Goal: Transaction & Acquisition: Purchase product/service

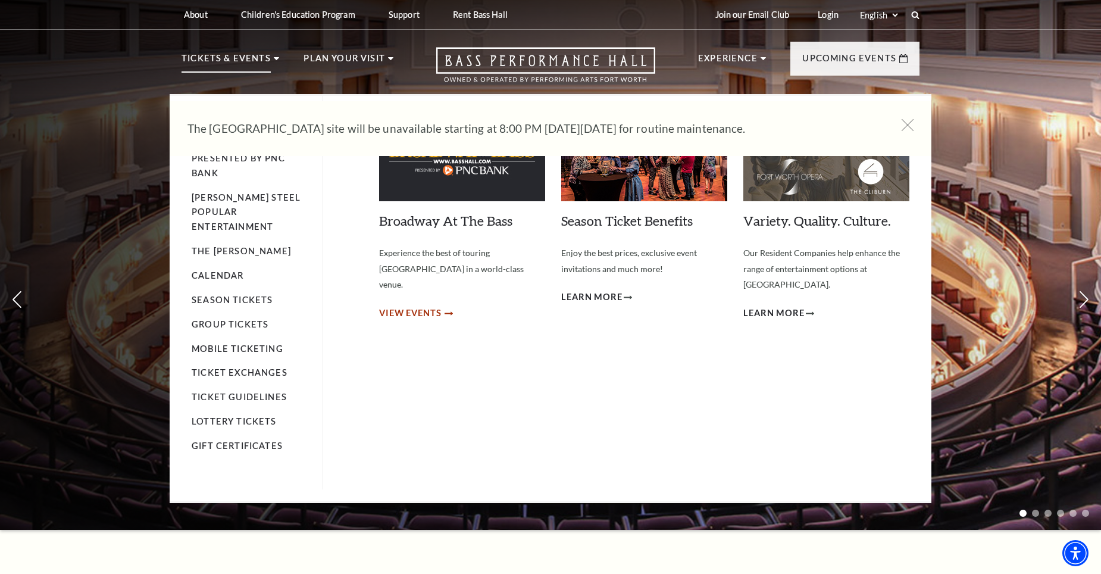
click at [401, 306] on span "View Events" at bounding box center [410, 313] width 63 height 15
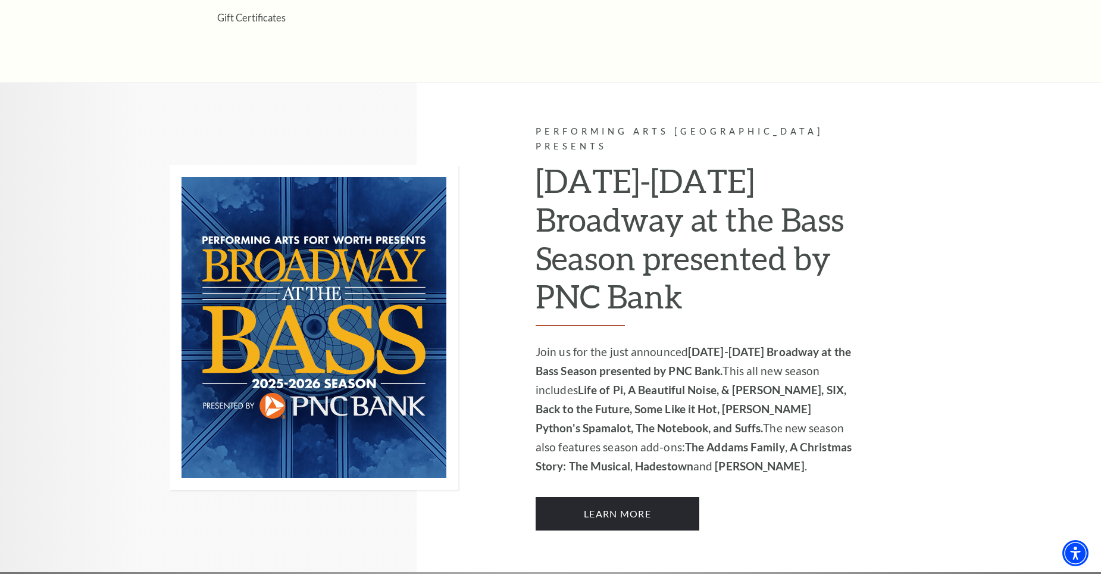
scroll to position [339, 0]
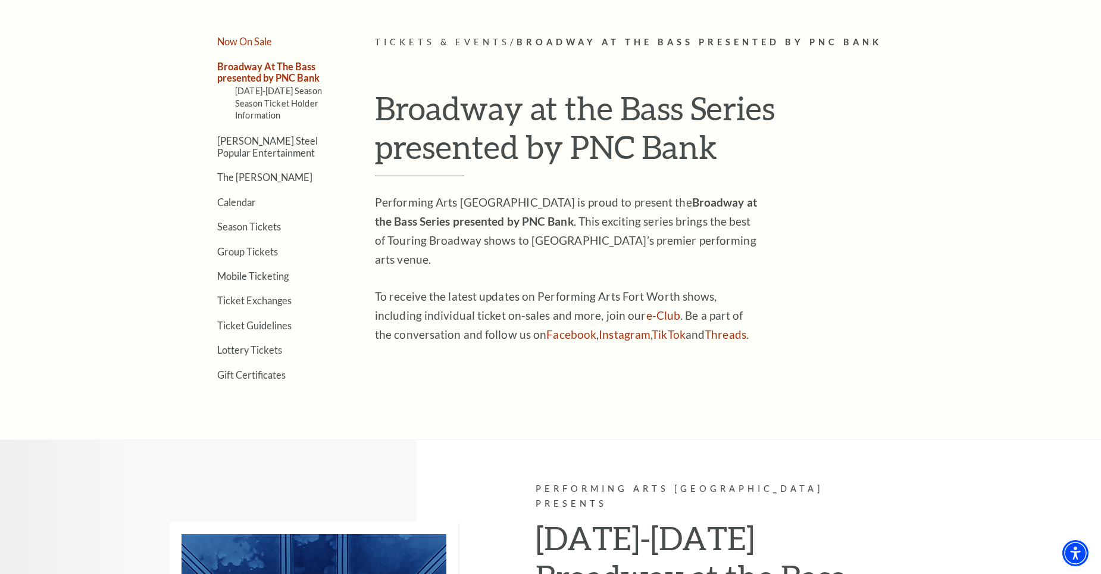
click at [248, 38] on link "Now On Sale" at bounding box center [244, 41] width 55 height 11
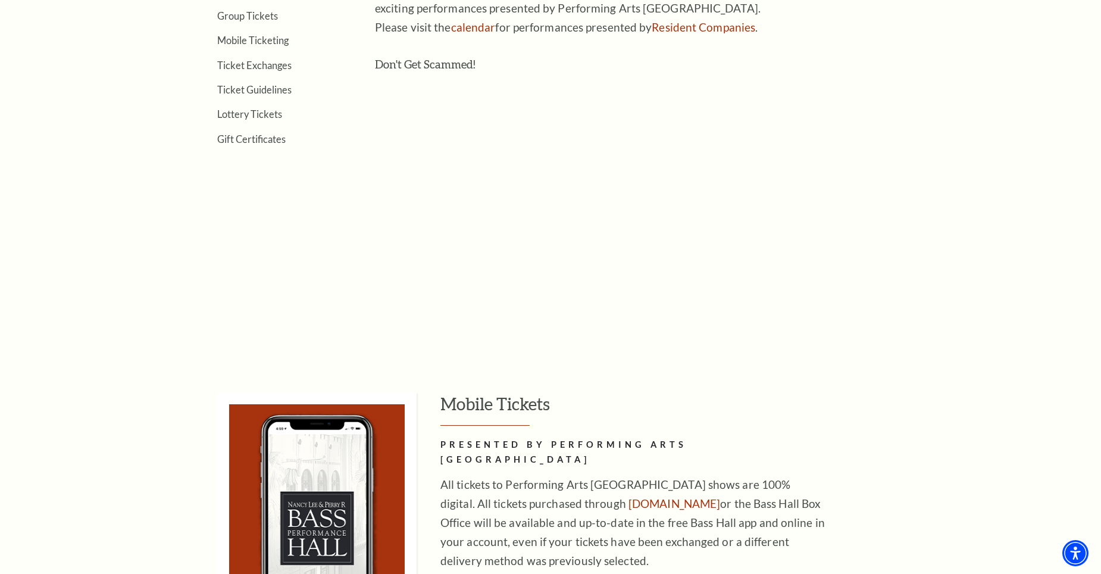
scroll to position [298, 0]
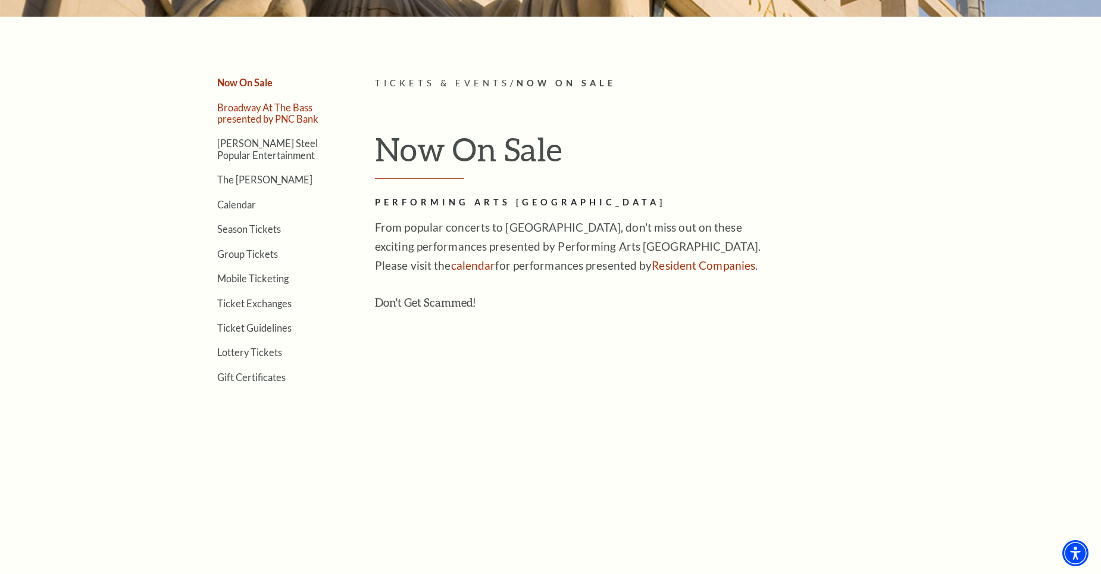
click at [270, 111] on link "Broadway At The Bass presented by PNC Bank" at bounding box center [267, 113] width 101 height 23
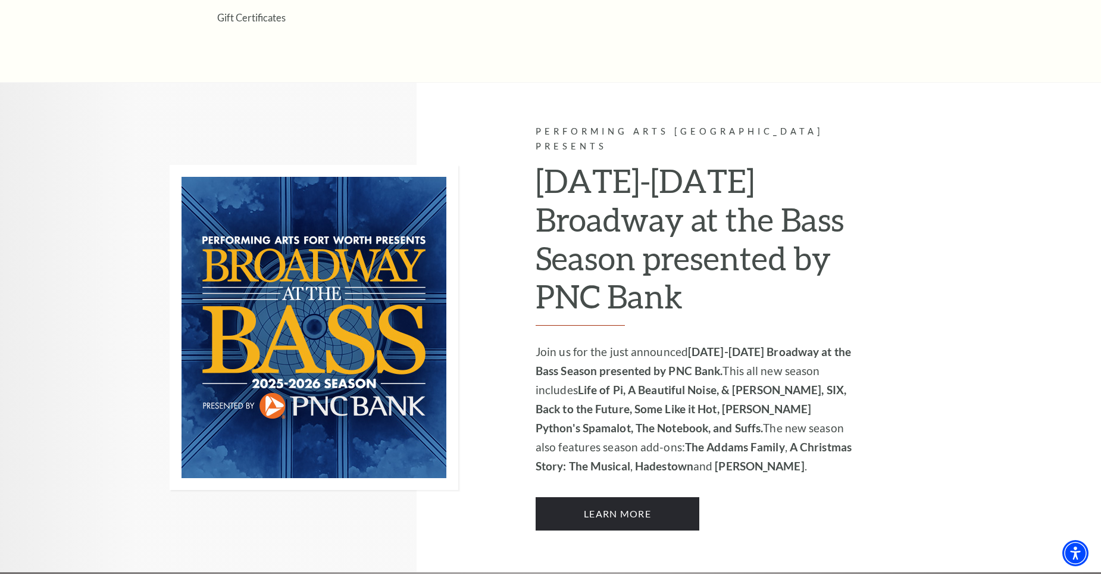
scroll to position [458, 0]
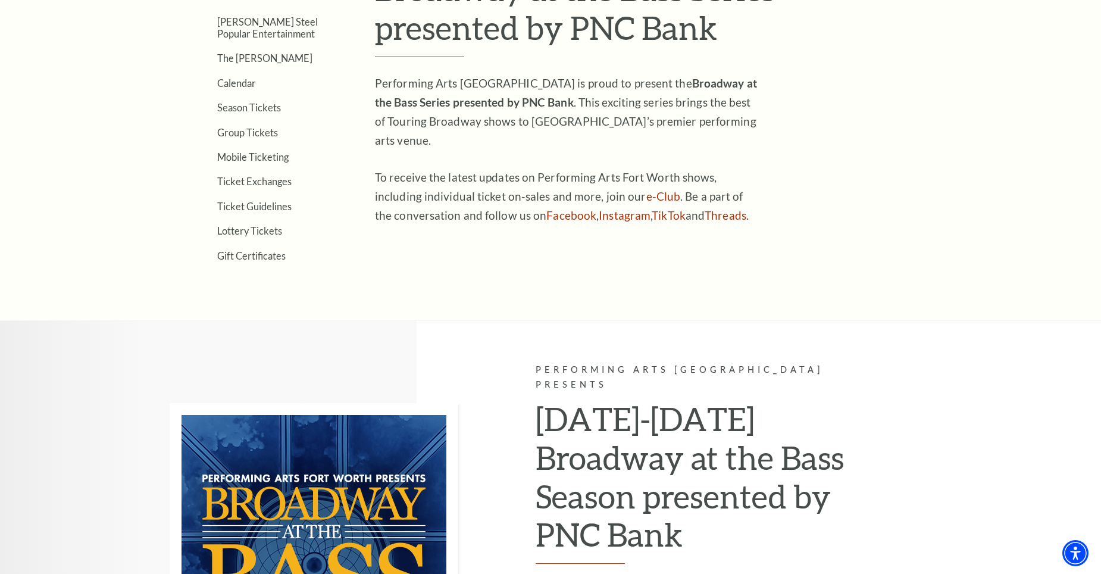
click at [245, 171] on ul "Now On Sale Broadway At The Bass presented by PNC Bank 2025-2026 Season Season …" at bounding box center [261, 88] width 158 height 345
click at [244, 177] on link "Ticket Exchanges" at bounding box center [254, 181] width 74 height 11
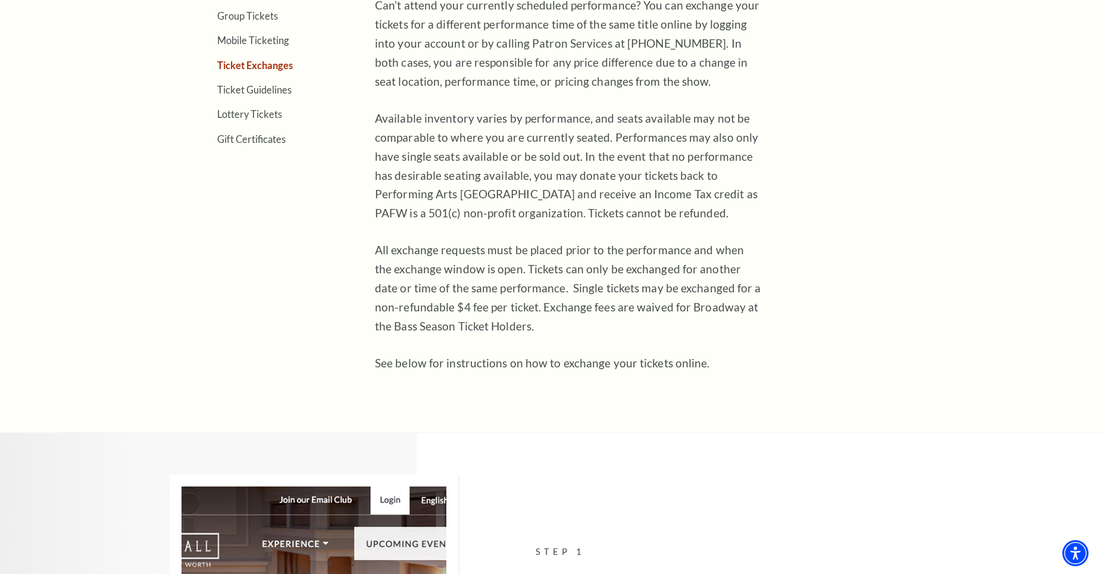
scroll to position [238, 0]
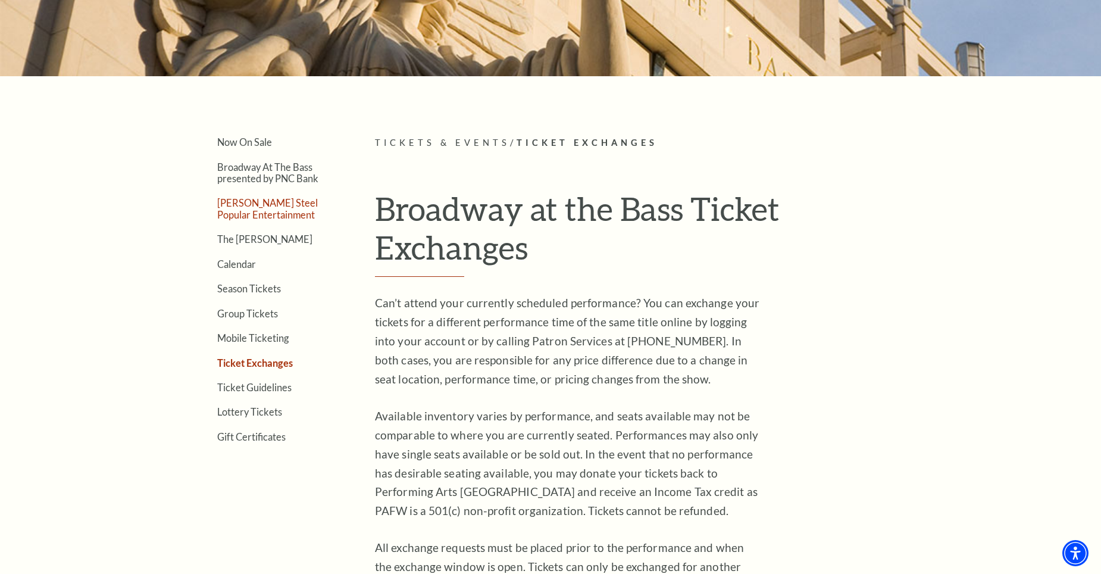
click at [254, 208] on link "[PERSON_NAME] Steel Popular Entertainment" at bounding box center [267, 208] width 101 height 23
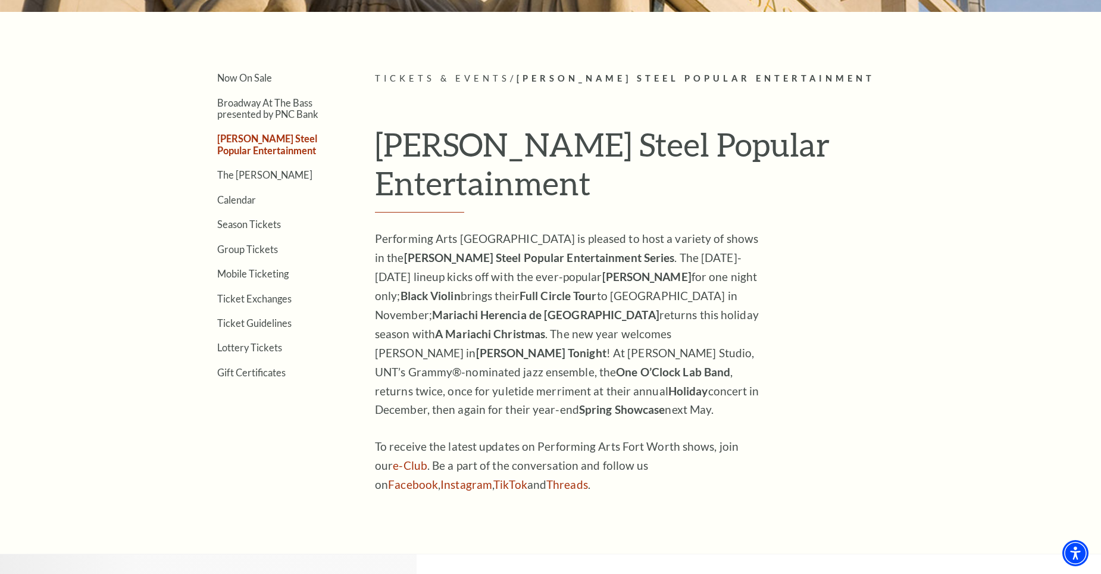
scroll to position [64, 0]
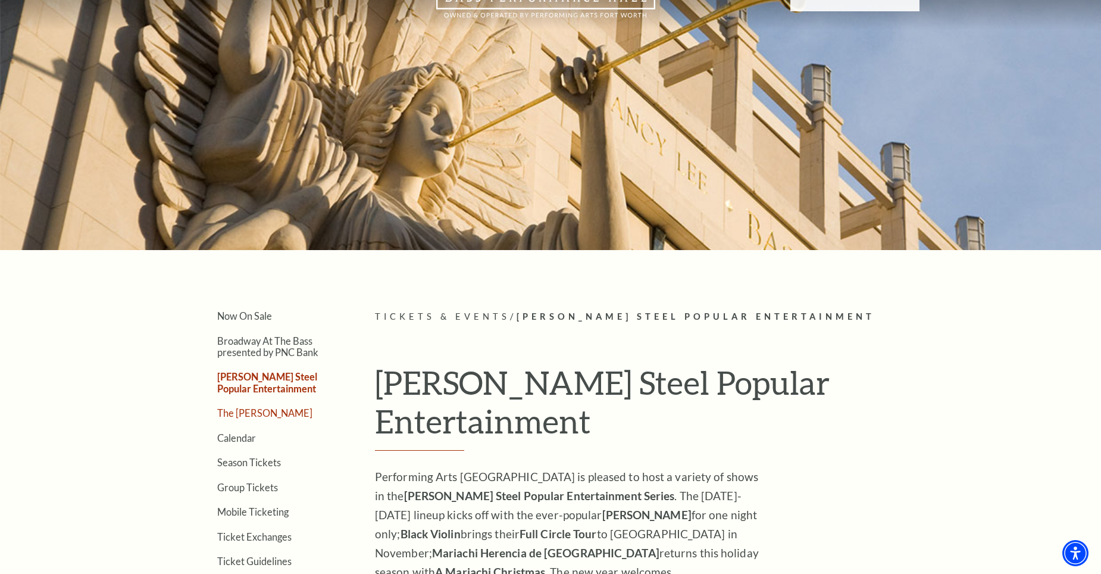
click at [226, 410] on link "The [PERSON_NAME]" at bounding box center [264, 412] width 95 height 11
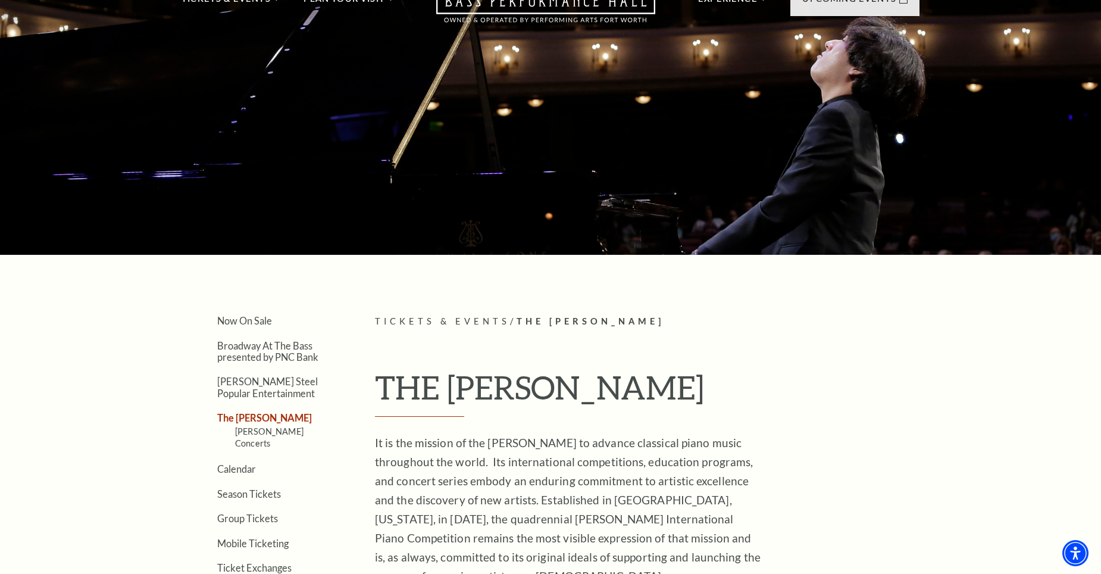
scroll to position [179, 0]
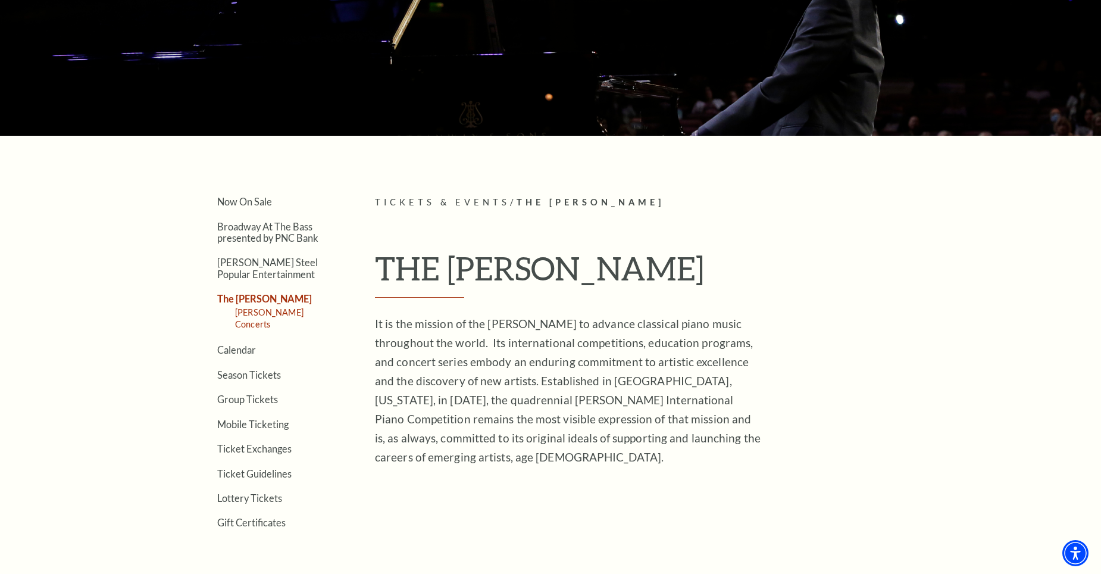
click at [282, 311] on link "[PERSON_NAME] Concerts" at bounding box center [269, 318] width 68 height 22
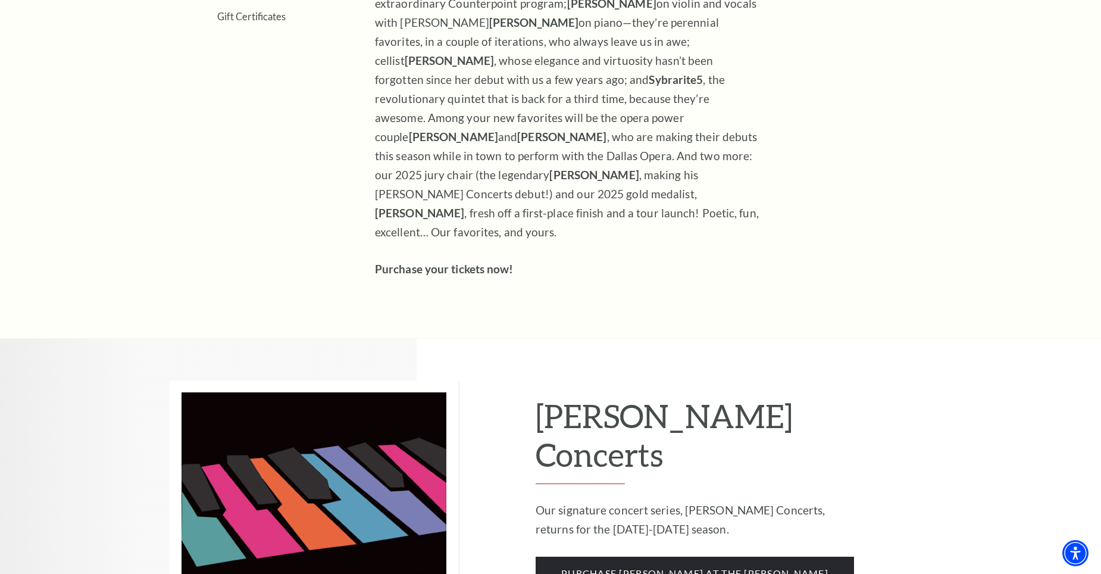
scroll to position [774, 0]
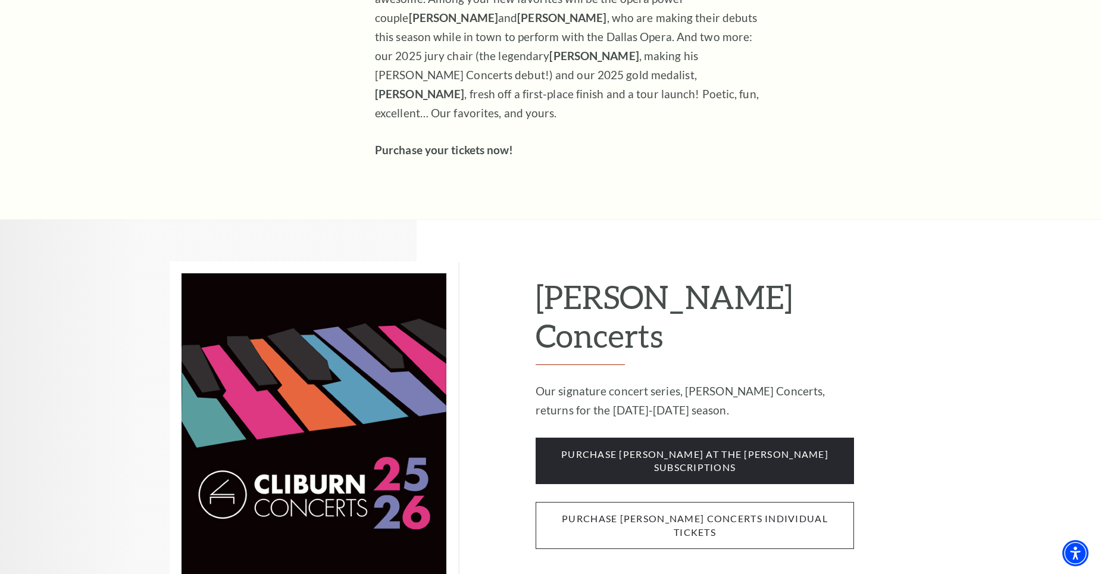
click at [630, 502] on span "purchase [PERSON_NAME] concerts individual tickets" at bounding box center [695, 525] width 318 height 47
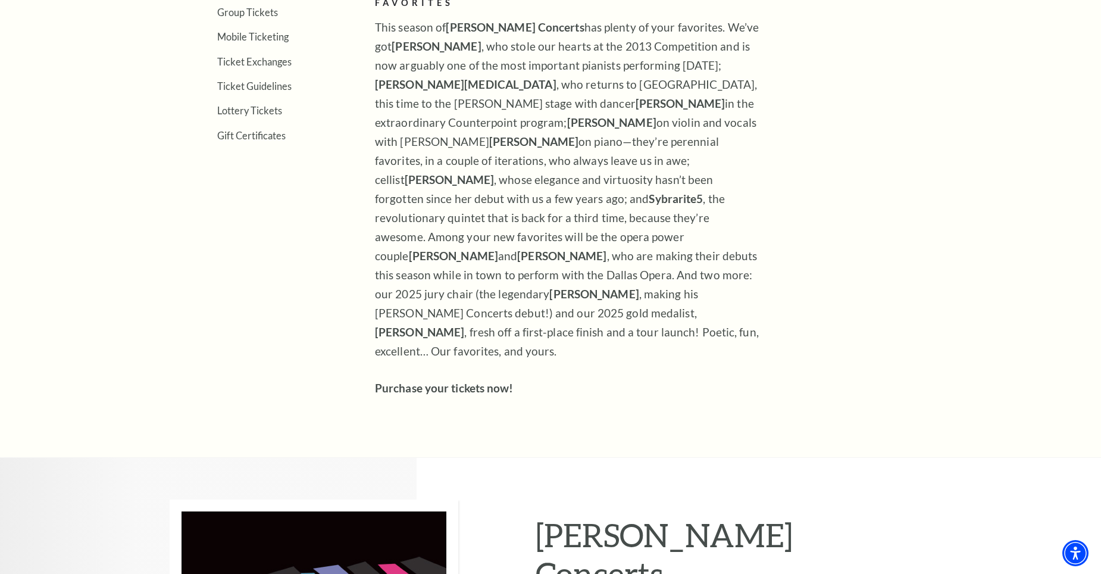
scroll to position [179, 0]
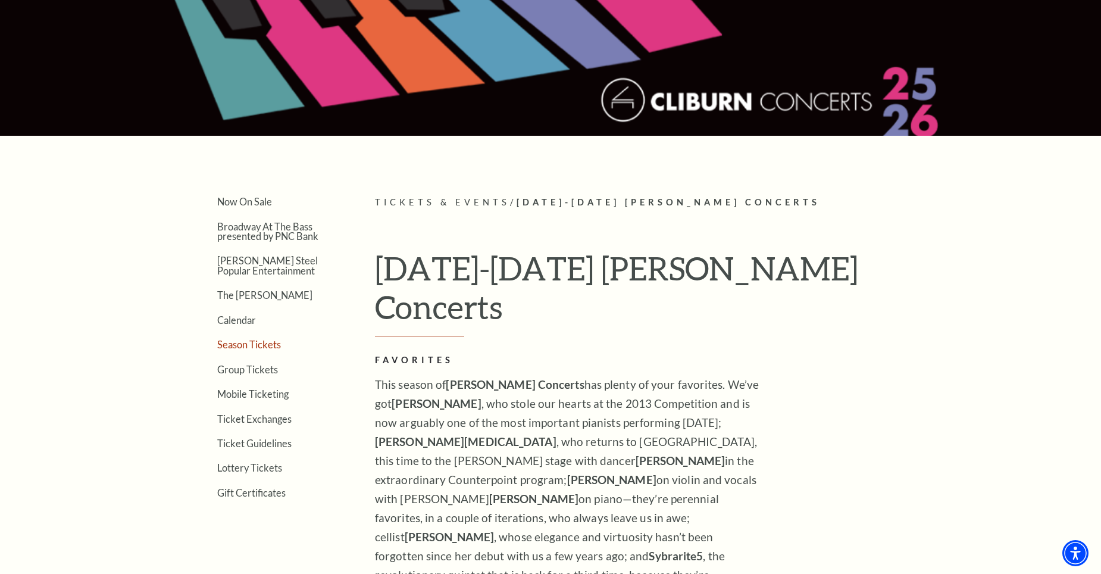
click at [263, 345] on link "Season Tickets" at bounding box center [249, 344] width 64 height 11
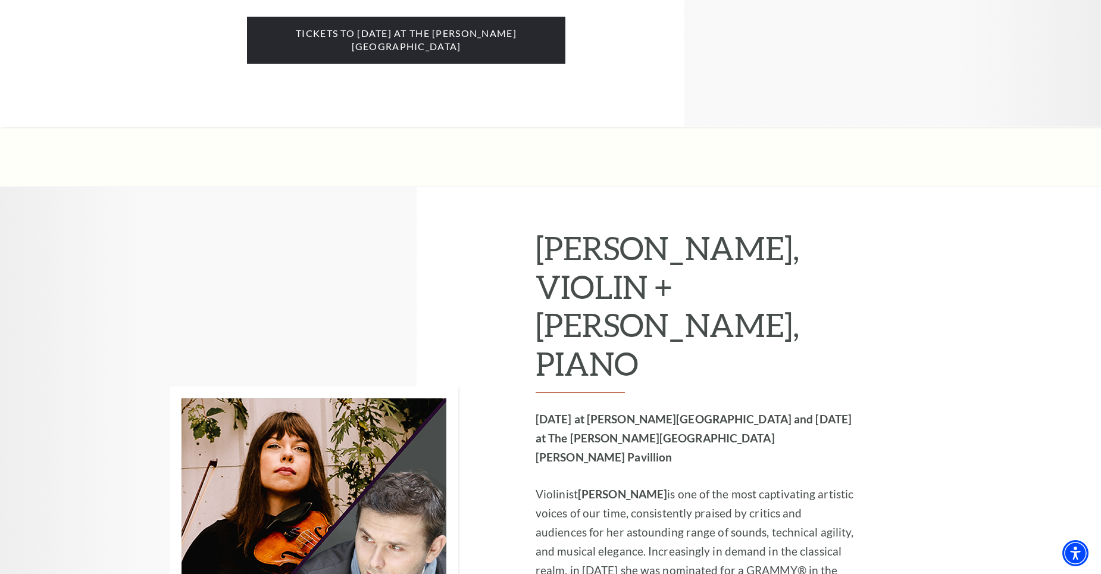
scroll to position [7251, 0]
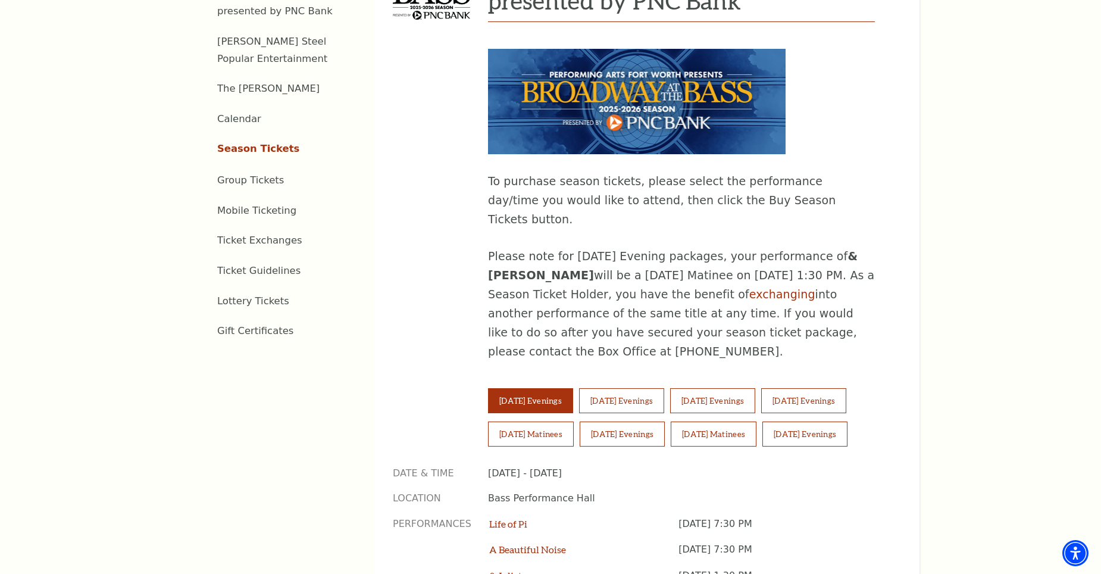
scroll to position [536, 0]
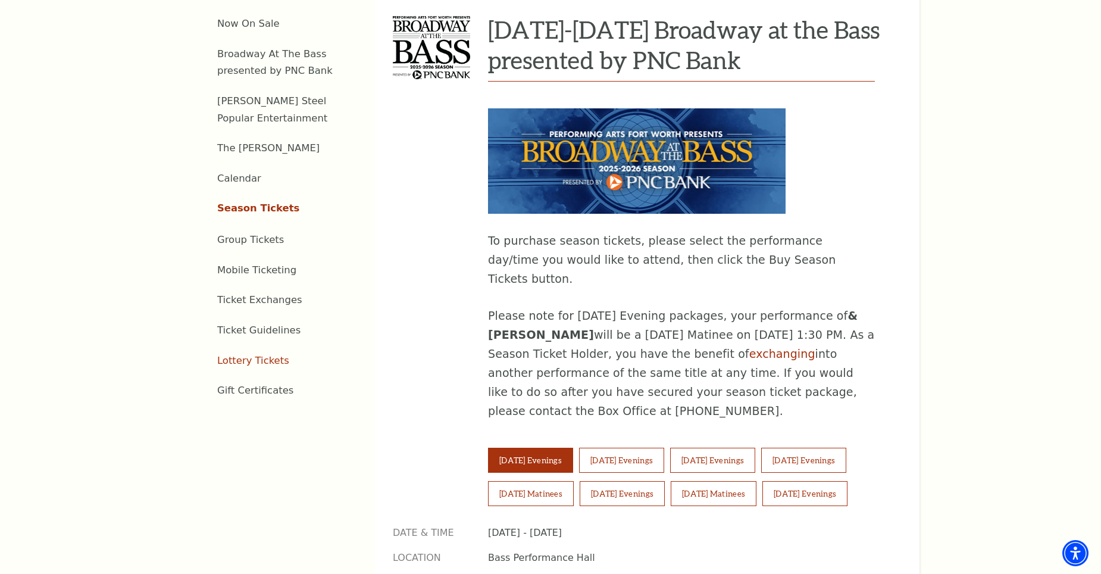
click at [257, 355] on link "Lottery Tickets" at bounding box center [253, 360] width 72 height 11
